Goal: Task Accomplishment & Management: Manage account settings

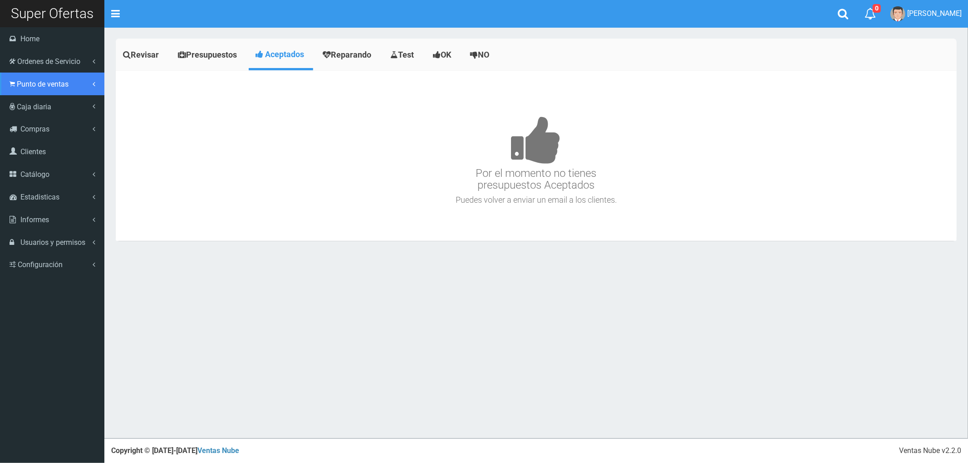
click at [30, 82] on span "Punto de ventas" at bounding box center [43, 84] width 52 height 9
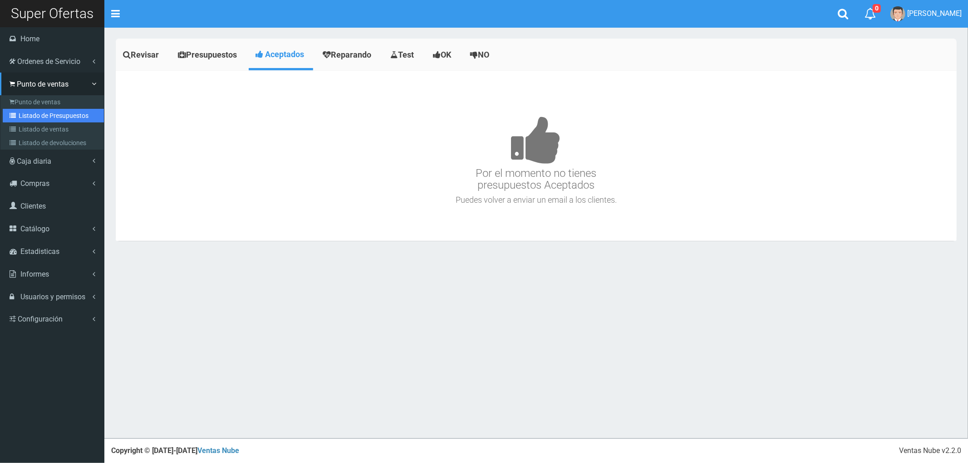
click at [55, 117] on link "Listado de Presupuestos" at bounding box center [53, 116] width 101 height 14
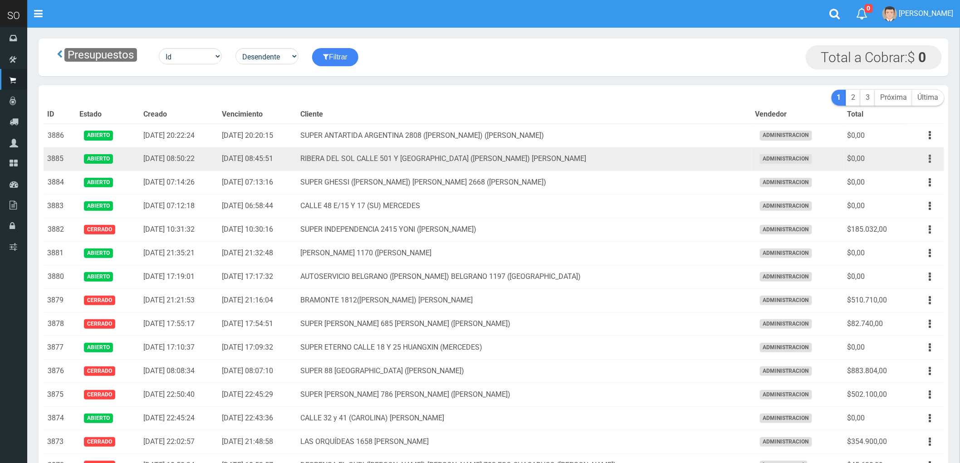
click at [928, 162] on button "button" at bounding box center [930, 159] width 20 height 16
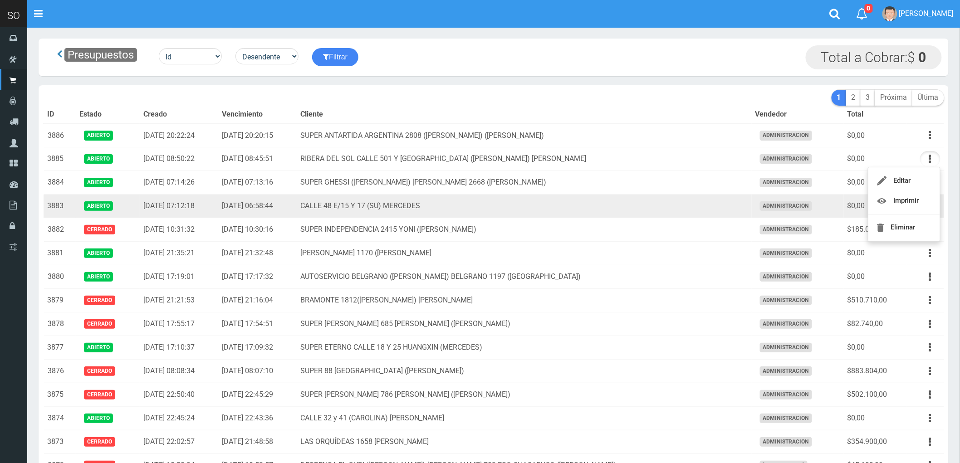
click at [701, 208] on td "CALLE 48 E/15 Y 17 (SU) MERCEDES" at bounding box center [524, 207] width 455 height 24
click at [931, 207] on icon "button" at bounding box center [930, 206] width 2 height 16
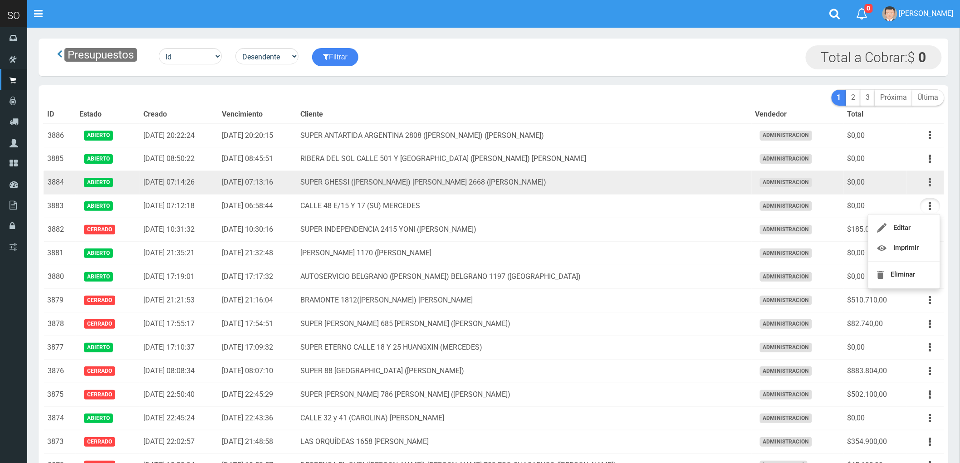
click at [929, 182] on icon "button" at bounding box center [930, 183] width 2 height 16
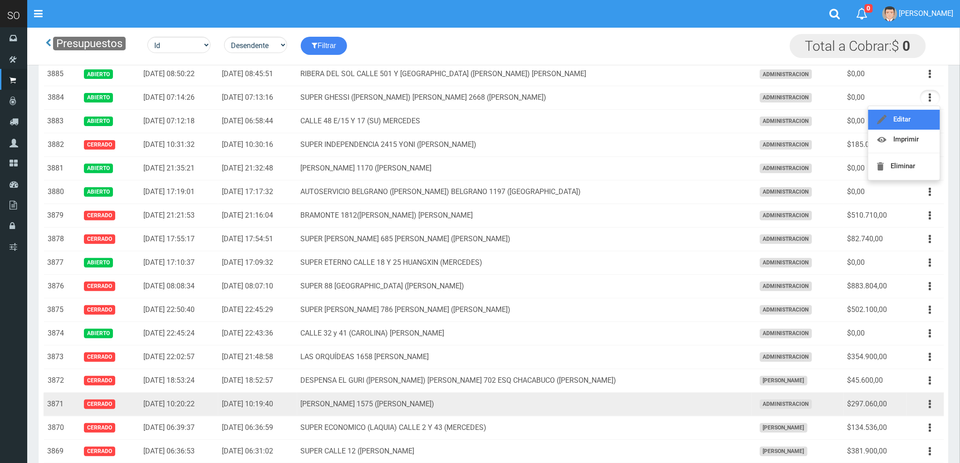
scroll to position [101, 0]
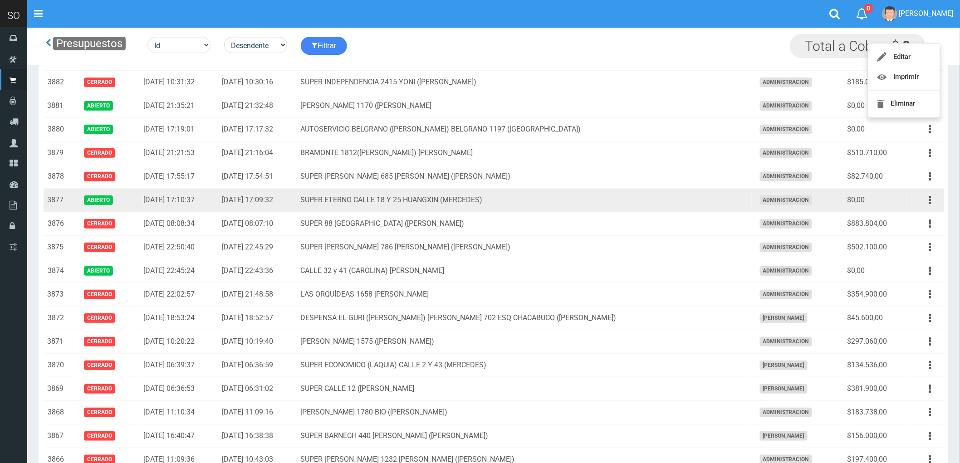
click at [649, 201] on td "SUPER ETERNO CALLE 18 Y 25 HUANGXIN (MERCEDES)" at bounding box center [524, 201] width 455 height 24
click at [929, 201] on icon "button" at bounding box center [930, 200] width 2 height 16
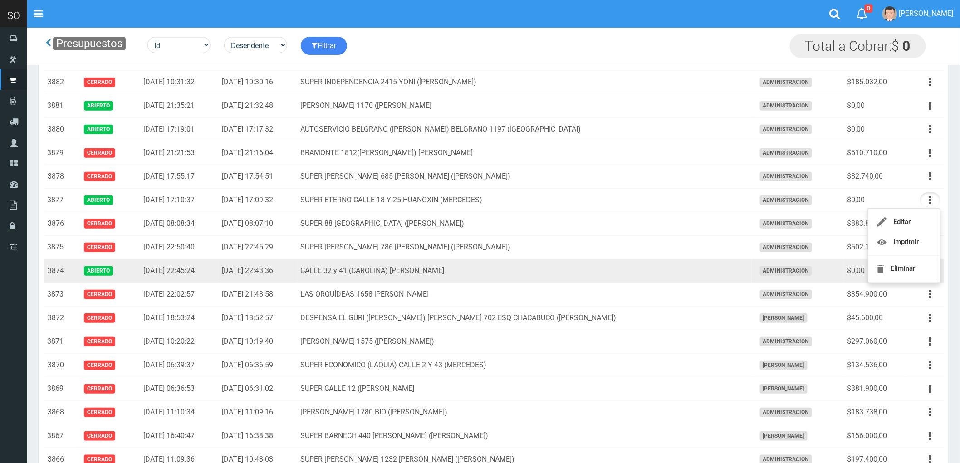
click at [637, 276] on td "CALLE 32 y 41 (CAROLINA) [PERSON_NAME]" at bounding box center [524, 272] width 455 height 24
click at [929, 273] on icon "button" at bounding box center [930, 271] width 2 height 16
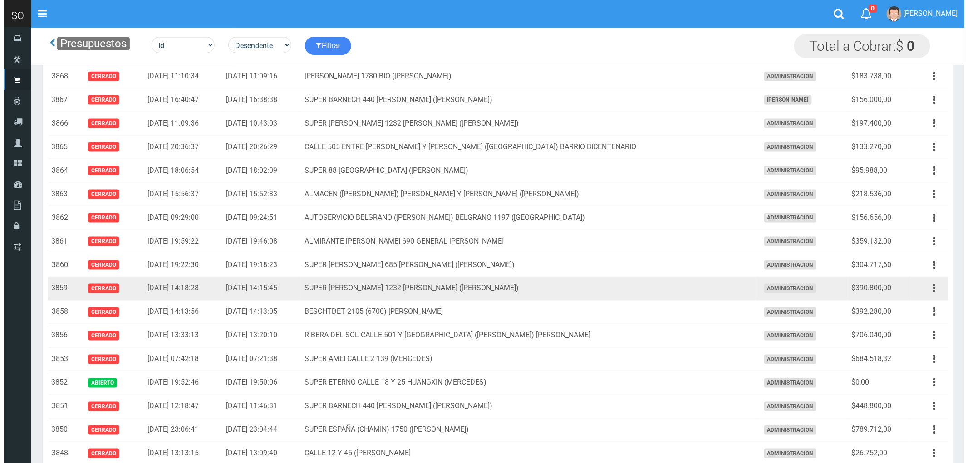
scroll to position [454, 0]
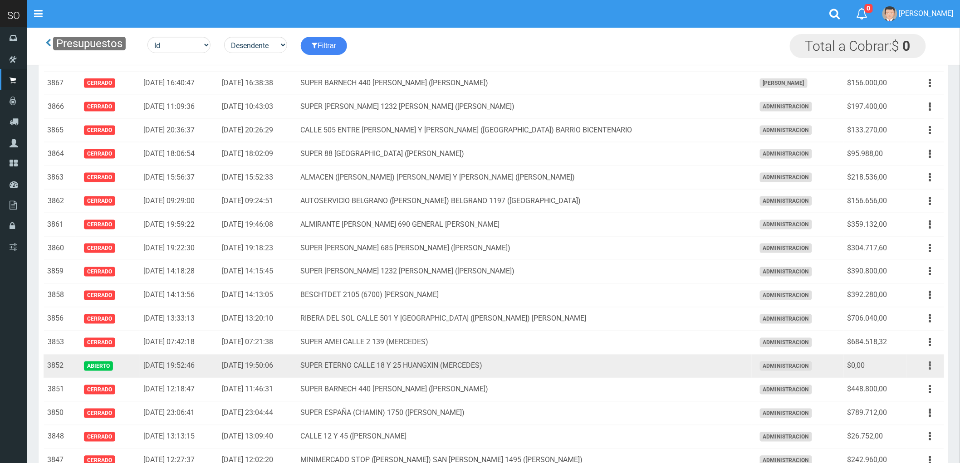
click at [926, 366] on button "button" at bounding box center [930, 366] width 20 height 16
click at [905, 434] on link "Eliminar" at bounding box center [904, 435] width 72 height 20
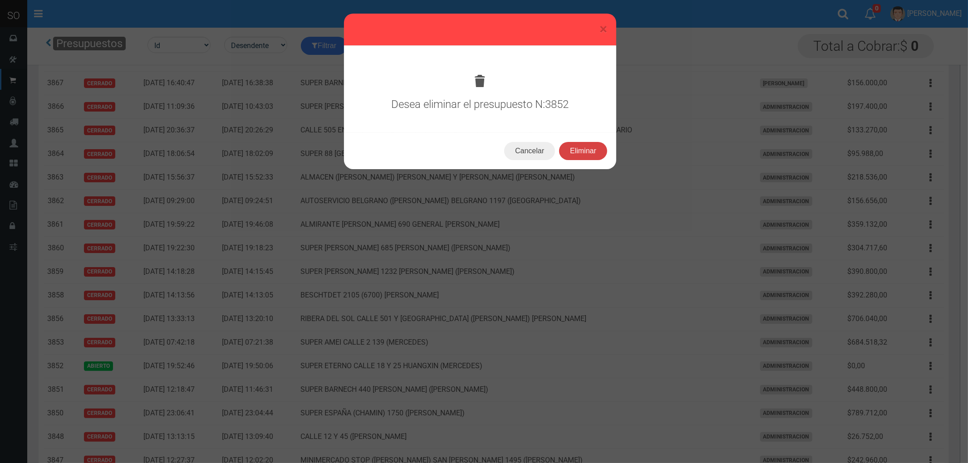
click at [586, 150] on button "Eliminar" at bounding box center [583, 151] width 48 height 18
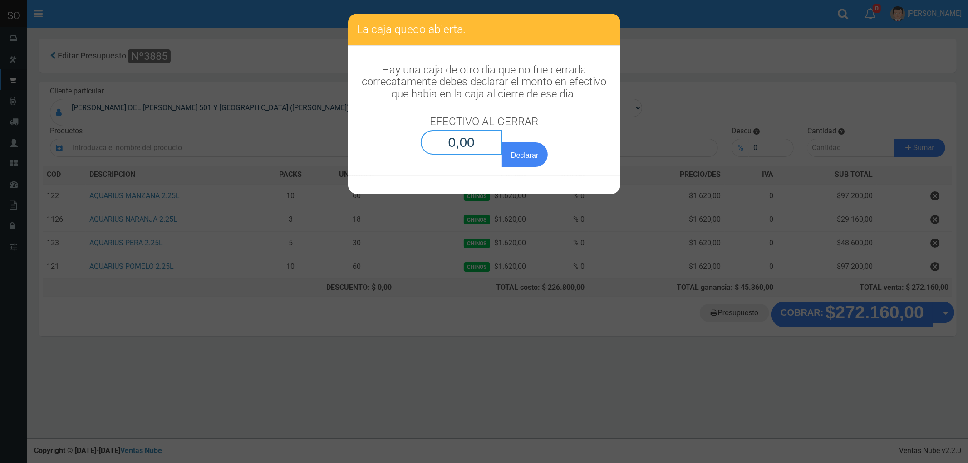
click at [433, 132] on input "0,00" at bounding box center [462, 142] width 82 height 24
type input "0,01"
click at [502, 142] on button "Declarar" at bounding box center [524, 154] width 45 height 24
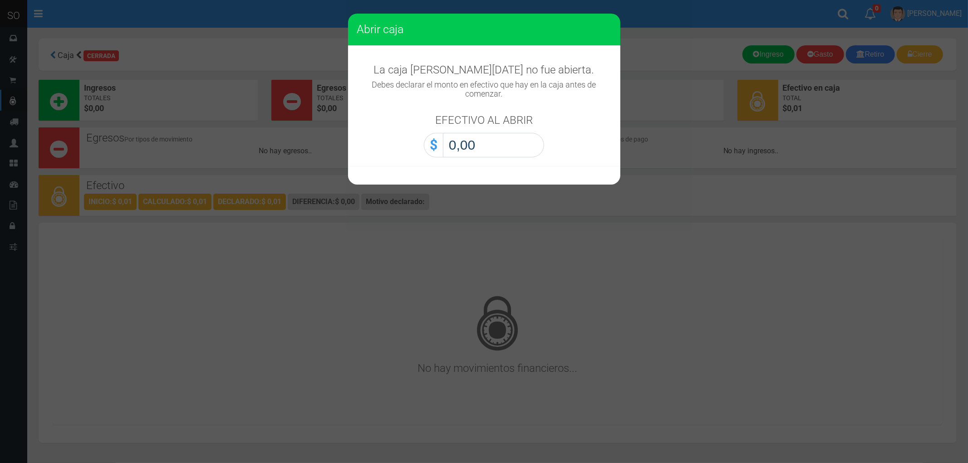
click at [455, 156] on input "0,00" at bounding box center [493, 145] width 101 height 24
type input "0,01"
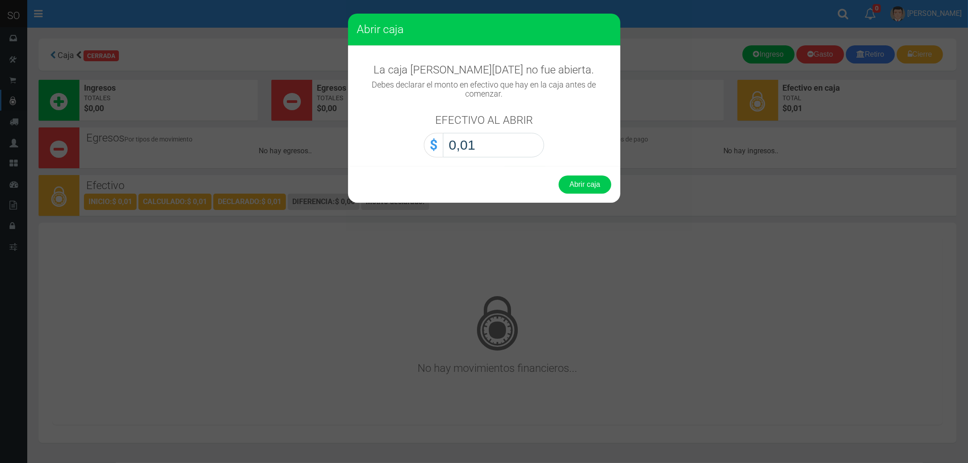
click at [559, 176] on button "Abrir caja" at bounding box center [585, 185] width 53 height 18
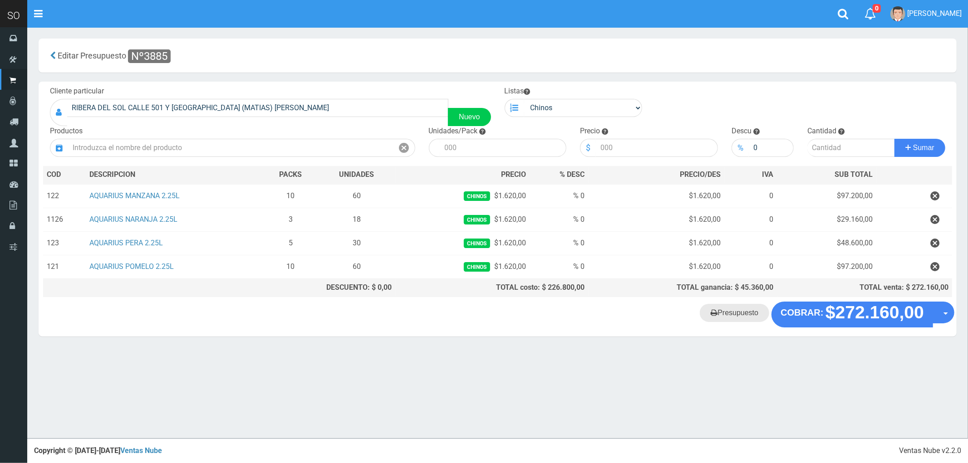
click at [738, 318] on link "Presupuesto" at bounding box center [734, 313] width 69 height 18
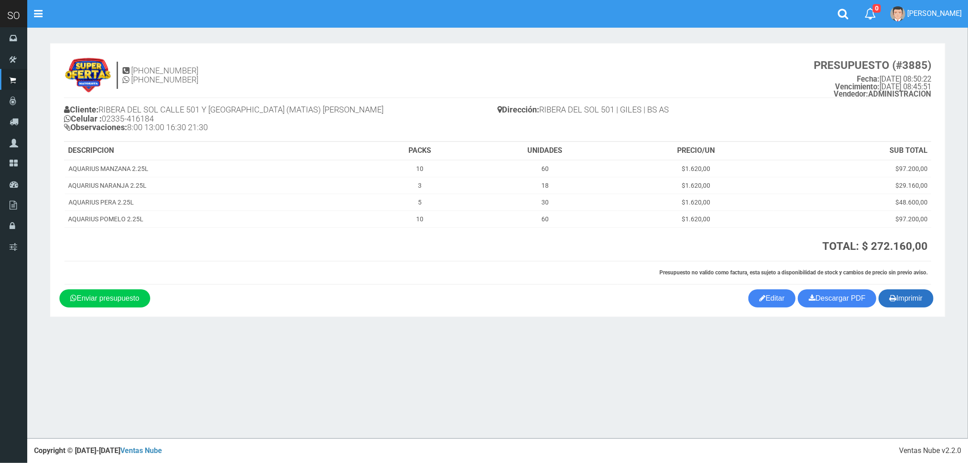
click at [910, 301] on button "Imprimir" at bounding box center [905, 298] width 55 height 18
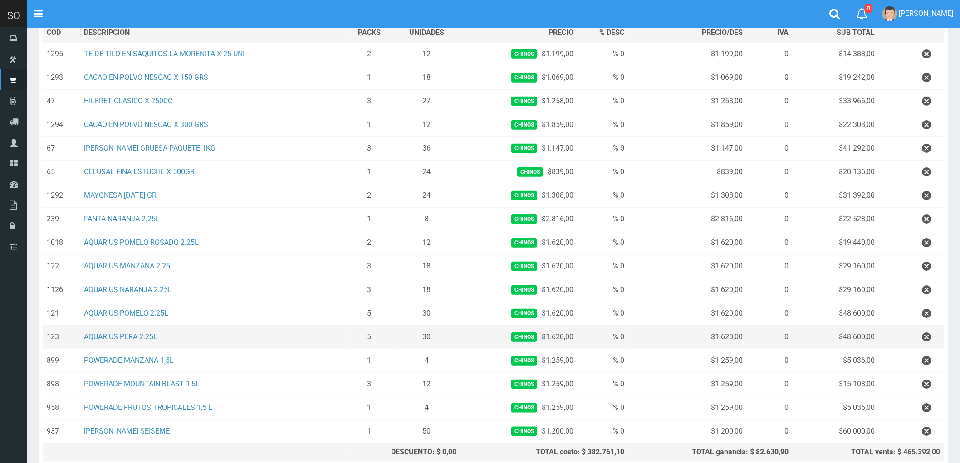
scroll to position [201, 0]
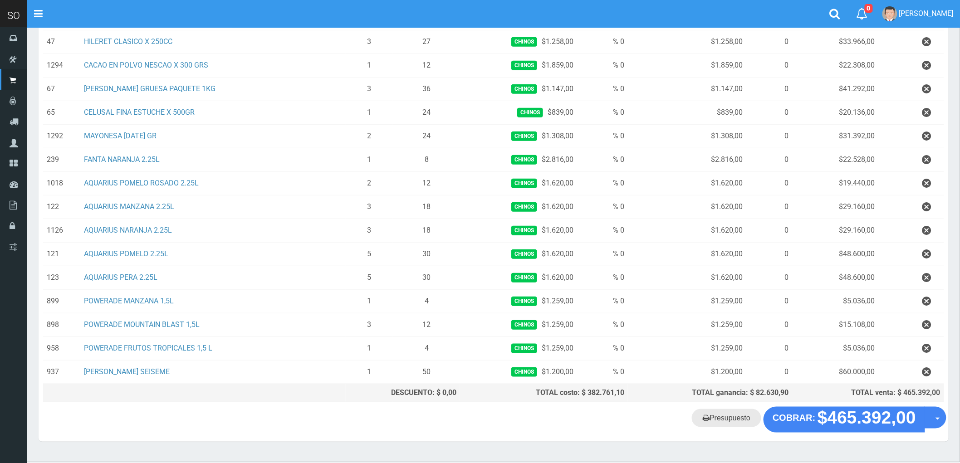
click at [736, 421] on link "Presupuesto" at bounding box center [726, 418] width 69 height 18
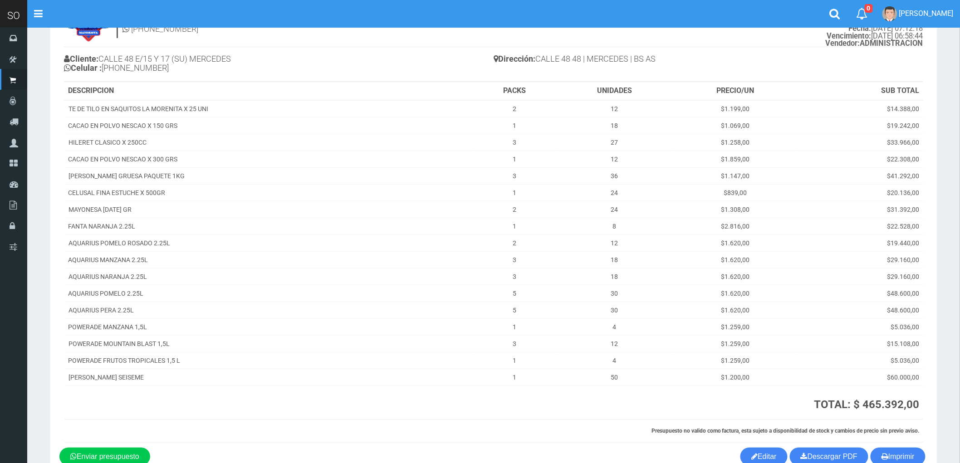
scroll to position [105, 0]
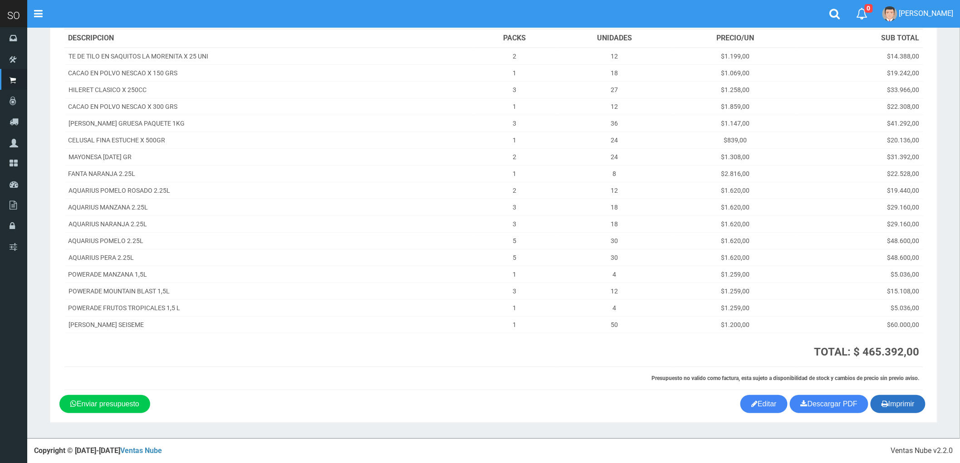
click at [902, 404] on button "Imprimir" at bounding box center [898, 404] width 55 height 18
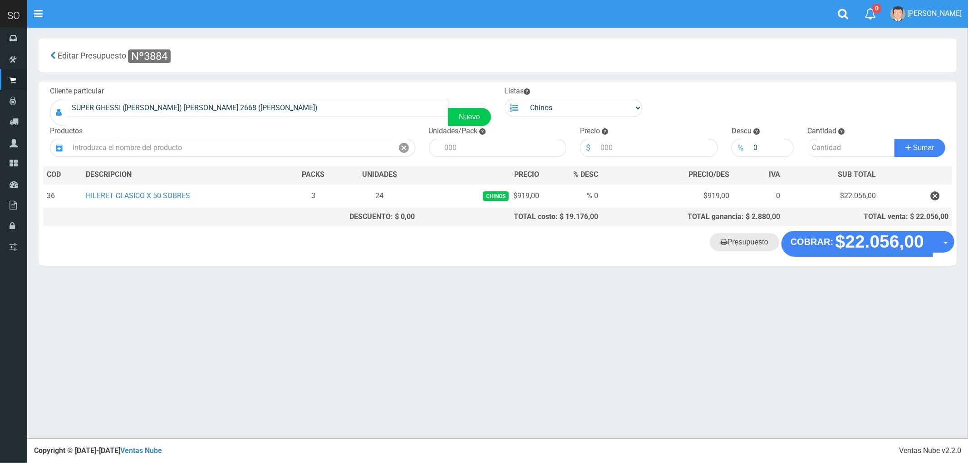
click at [745, 244] on link "Presupuesto" at bounding box center [744, 242] width 69 height 18
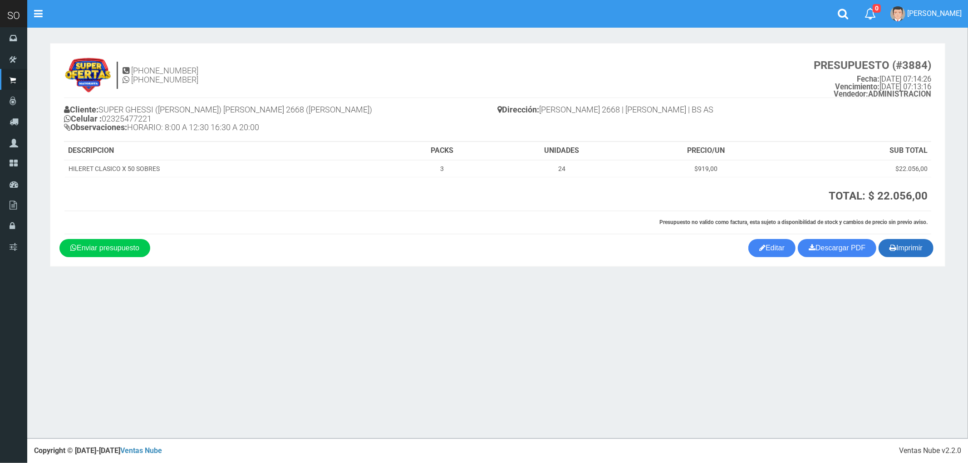
click at [918, 249] on button "Imprimir" at bounding box center [905, 248] width 55 height 18
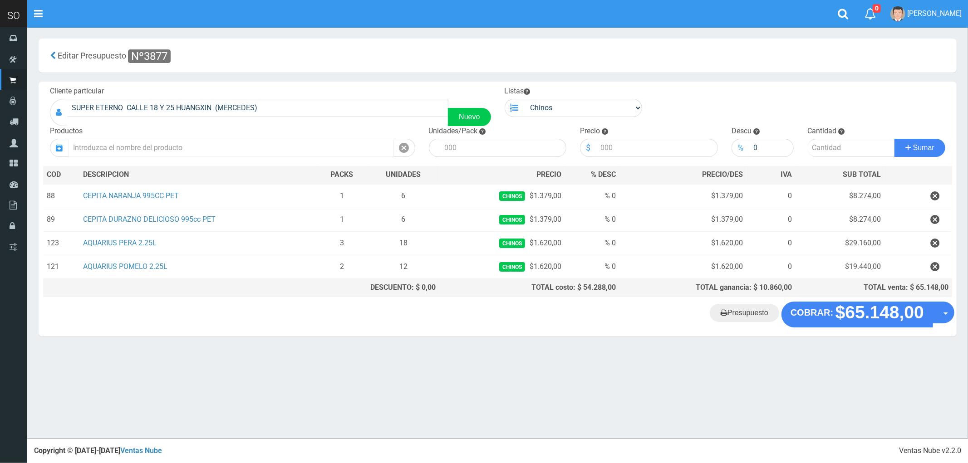
click at [147, 147] on input "text" at bounding box center [231, 148] width 326 height 18
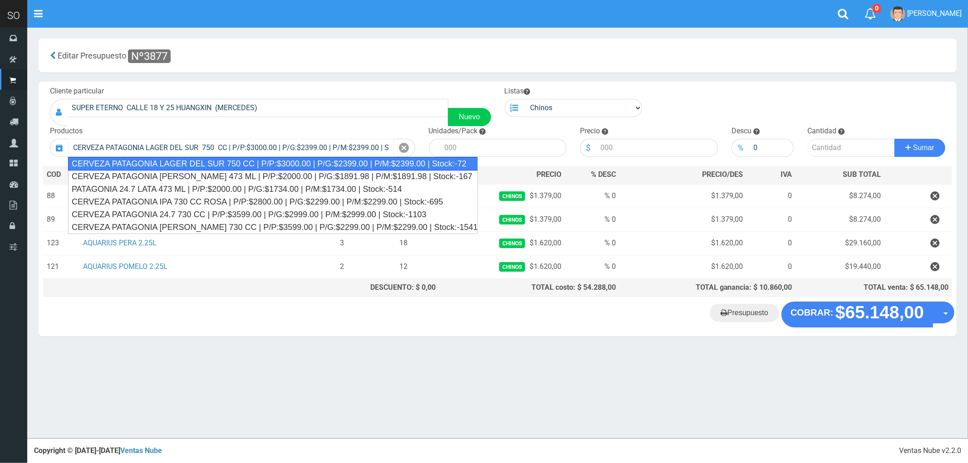
type input "CERVEZA PATAGONIA LAGER DEL SUR 750 CC | P/P:$3000.00 | P/G:$2399.00 | P/M:$239…"
type input "6"
type input "3000.00"
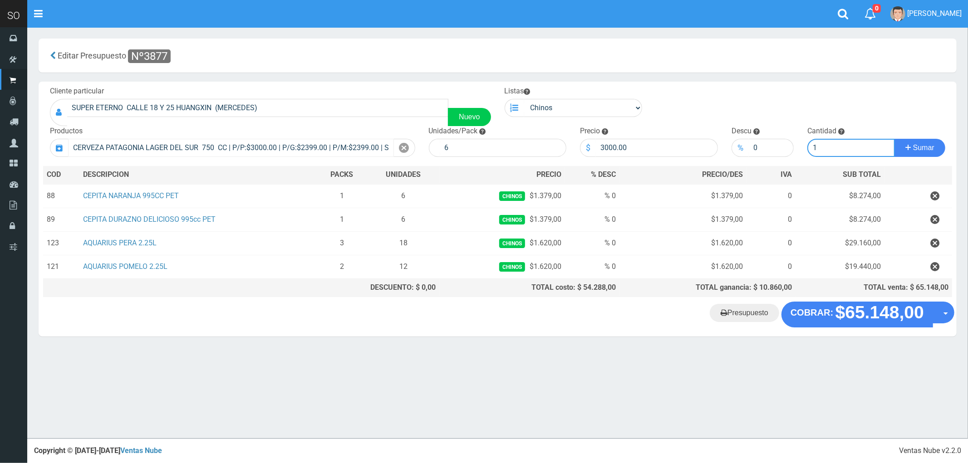
type input "1"
click at [894, 139] on button "Sumar" at bounding box center [919, 148] width 51 height 18
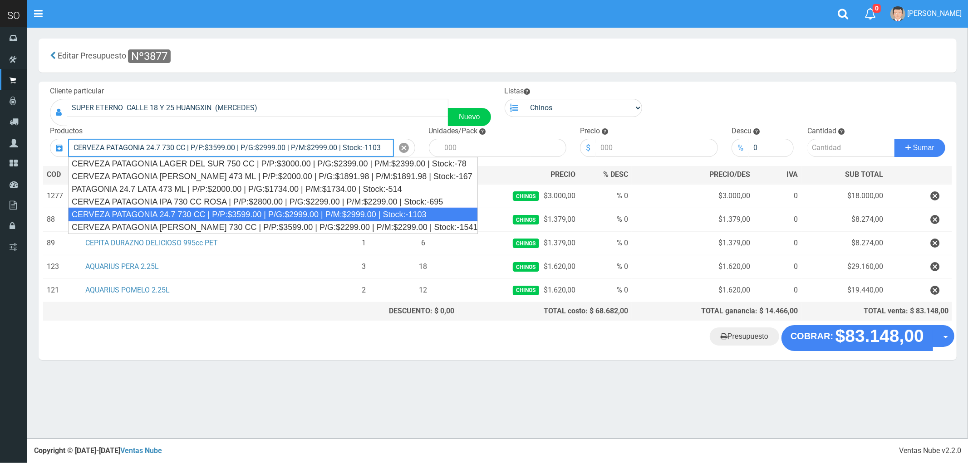
type input "CERVEZA PATAGONIA 24.7 730 CC | P/P:$3599.00 | P/G:$2999.00 | P/M:$2999.00 | St…"
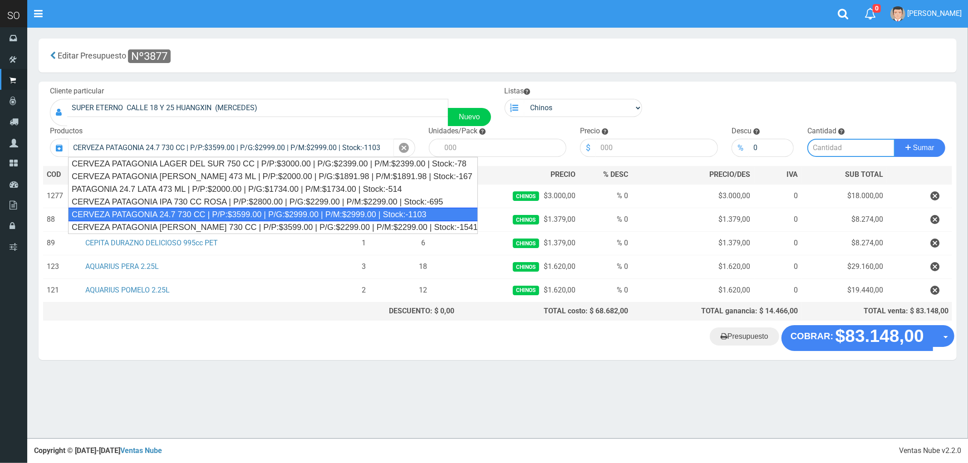
type input "6"
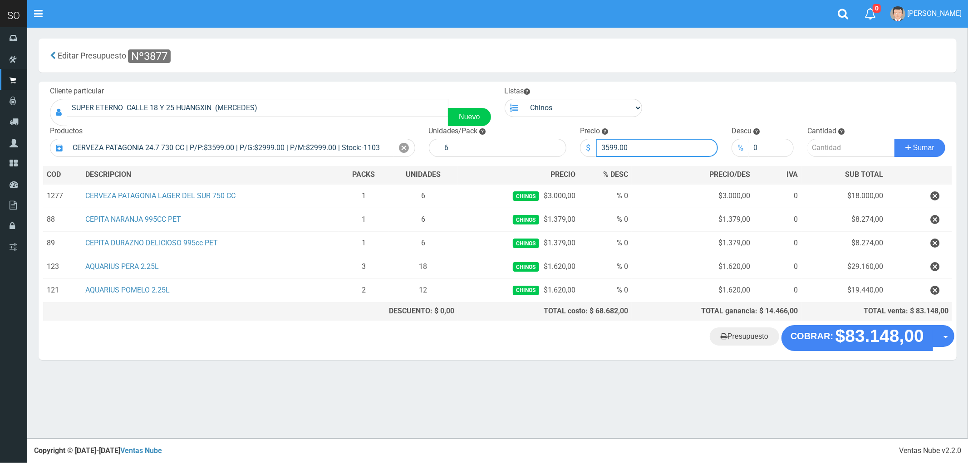
drag, startPoint x: 646, startPoint y: 152, endPoint x: 591, endPoint y: 154, distance: 54.9
click at [591, 154] on div "$ 3599.00" at bounding box center [649, 148] width 138 height 18
type input "3000"
click at [815, 150] on input "number" at bounding box center [851, 148] width 88 height 18
type input "1"
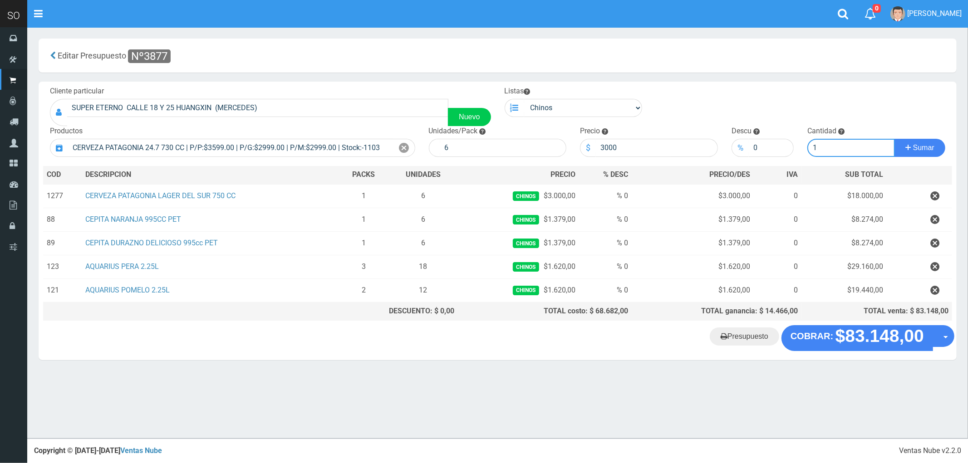
click at [894, 139] on button "Sumar" at bounding box center [919, 148] width 51 height 18
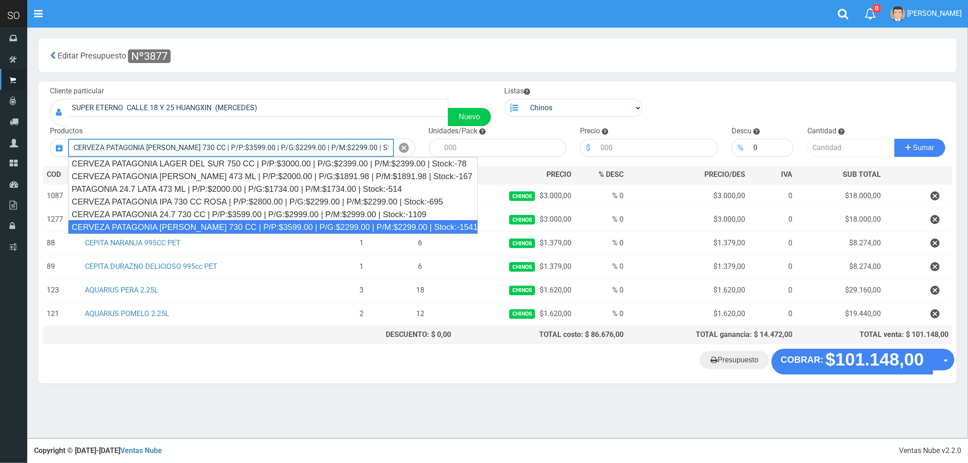
type input "CERVEZA PATAGONIA AMBER LAGER 730 CC | P/P:$3599.00 | P/G:$2299.00 | P/M:$2299.…"
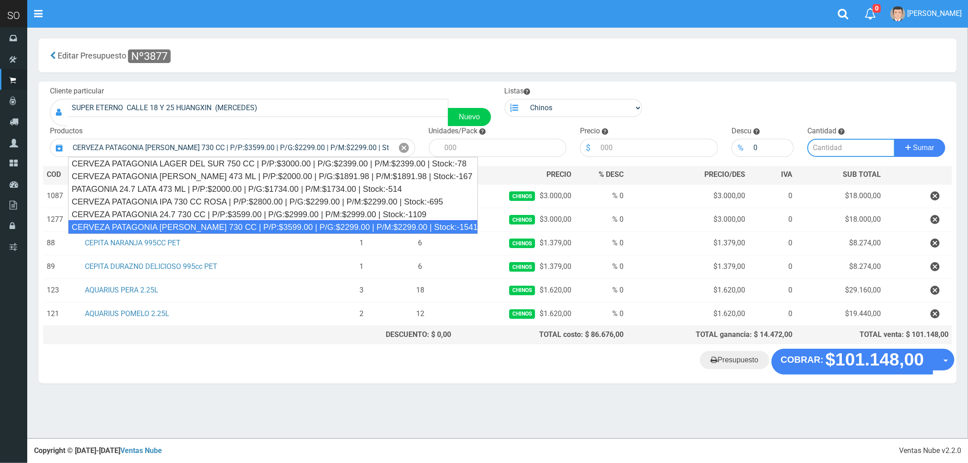
type input "6"
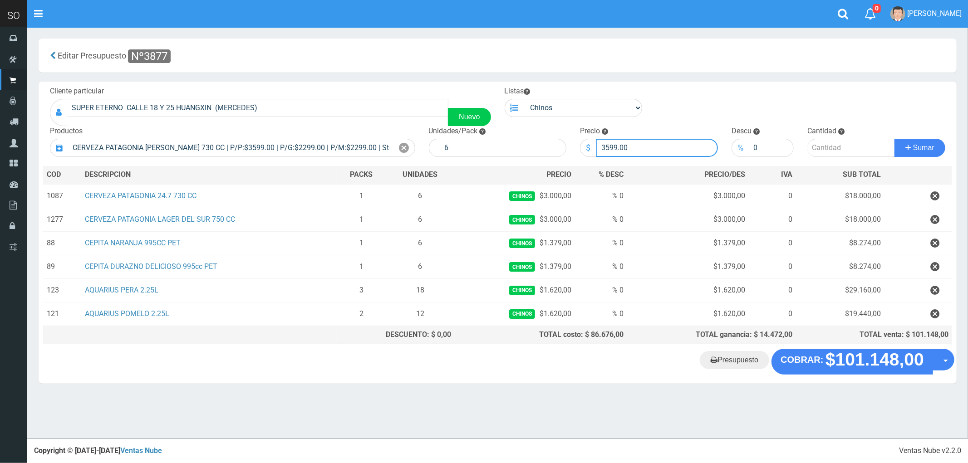
drag, startPoint x: 636, startPoint y: 147, endPoint x: 579, endPoint y: 160, distance: 58.7
click at [579, 160] on div "Cliente particular SUPER ETERNO CALLE 18 Y 25 HUANGXIN (MERCEDES) Nuevo Listas …" at bounding box center [498, 215] width 918 height 267
type input "3000"
click at [827, 144] on input "number" at bounding box center [851, 148] width 88 height 18
type input "1"
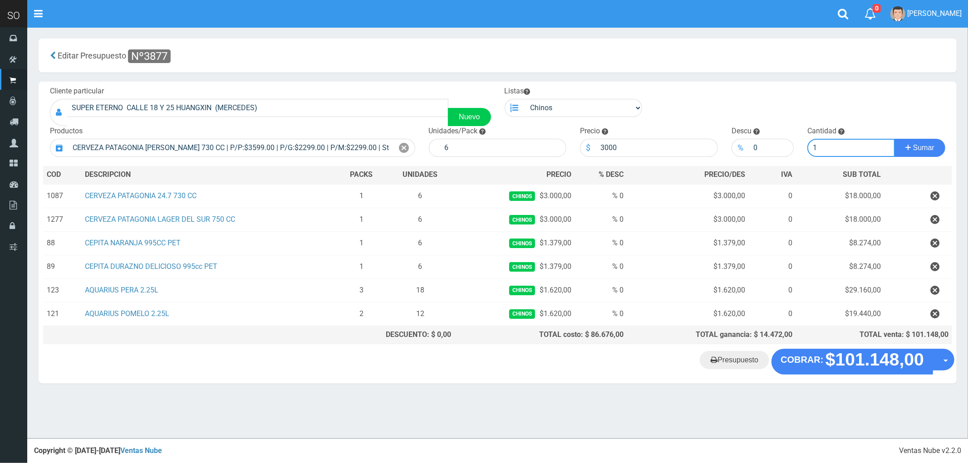
click at [894, 139] on button "Sumar" at bounding box center [919, 148] width 51 height 18
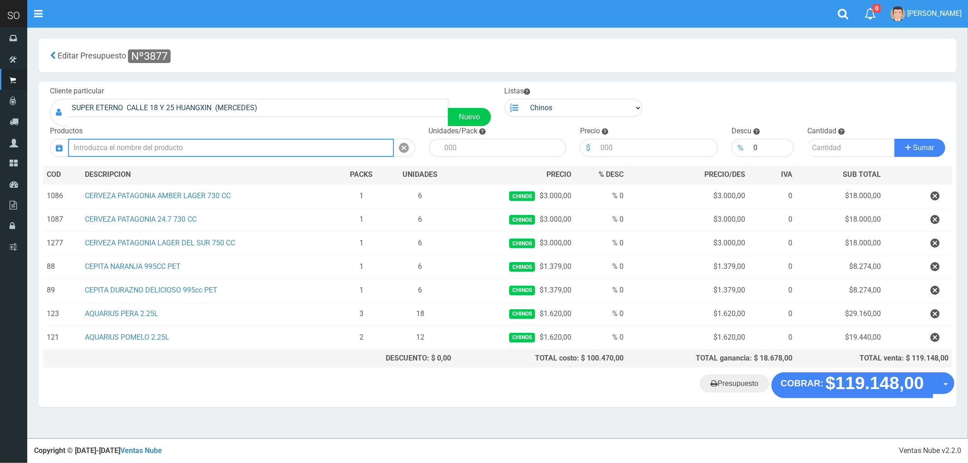
click at [127, 149] on input "text" at bounding box center [231, 148] width 326 height 18
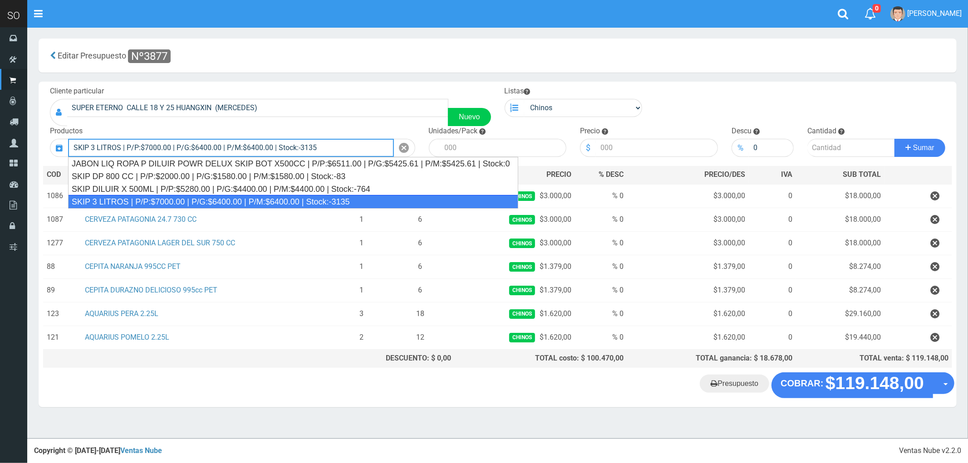
type input "SKIP 3 LITROS | P/P:$7000.00 | P/G:$6400.00 | P/M:$6400.00 | Stock:-3135"
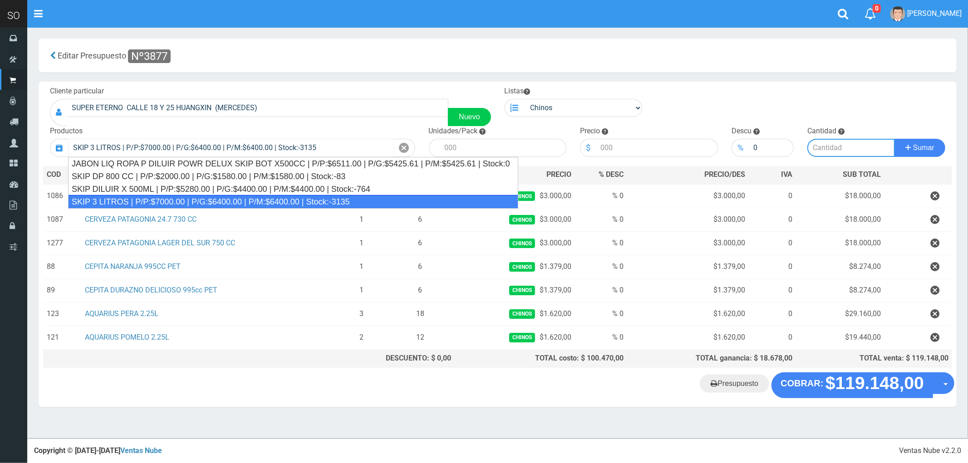
type input "4"
type input "7000.00"
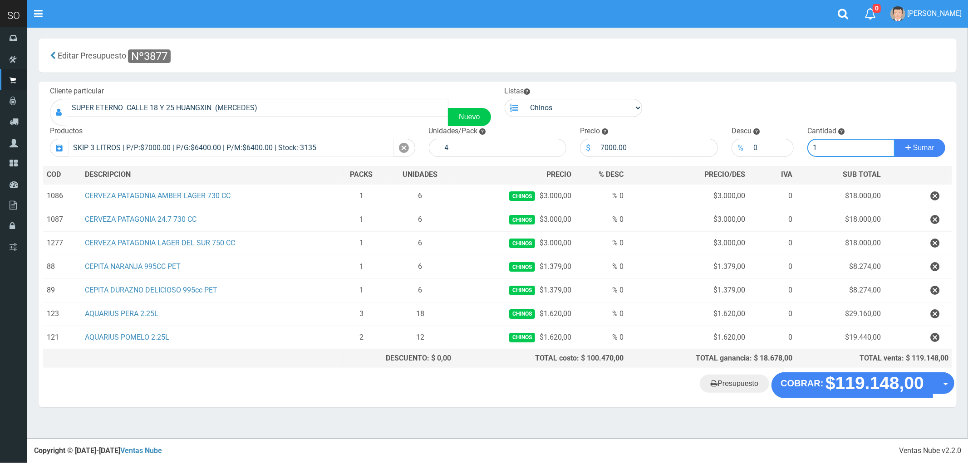
type input "1"
click at [894, 139] on button "Sumar" at bounding box center [919, 148] width 51 height 18
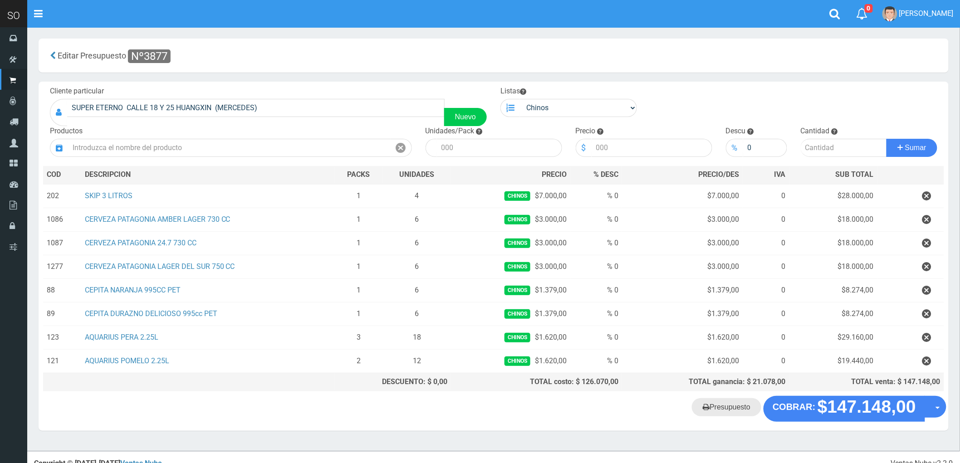
click at [721, 410] on link "Presupuesto" at bounding box center [726, 407] width 69 height 18
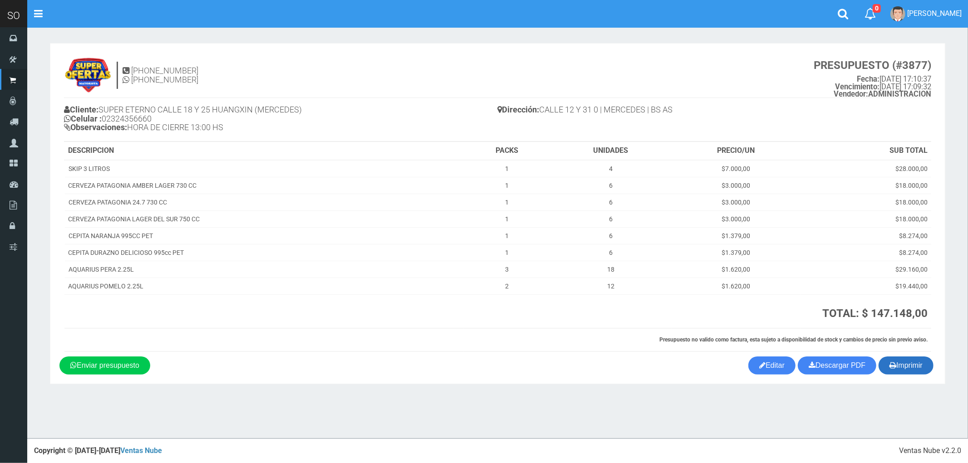
click at [916, 363] on button "Imprimir" at bounding box center [905, 366] width 55 height 18
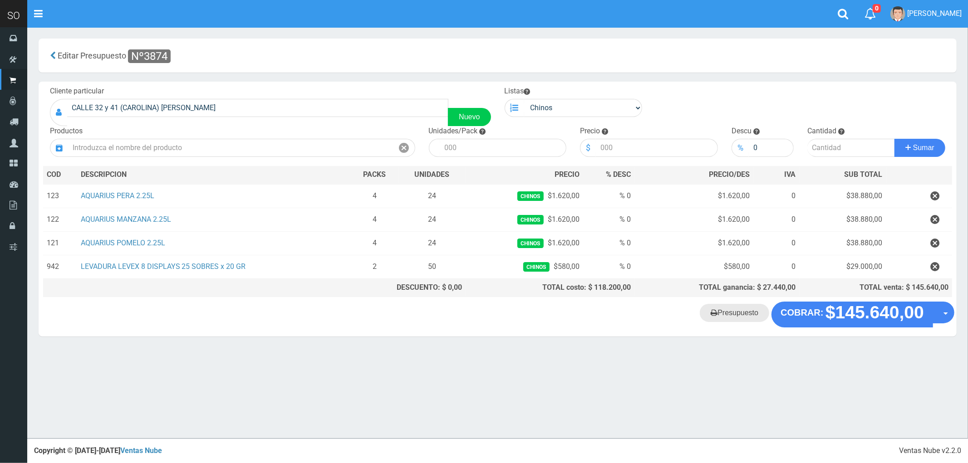
click at [740, 315] on link "Presupuesto" at bounding box center [734, 313] width 69 height 18
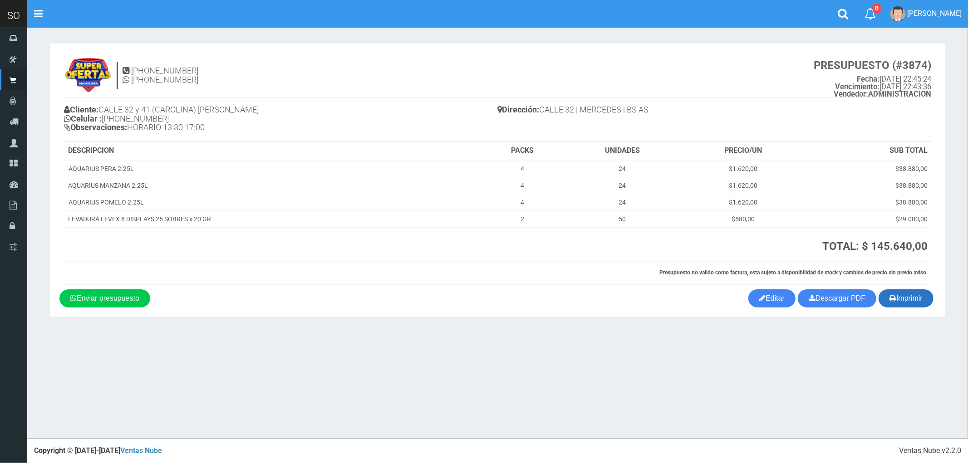
click at [905, 298] on button "Imprimir" at bounding box center [905, 298] width 55 height 18
